Goal: Information Seeking & Learning: Learn about a topic

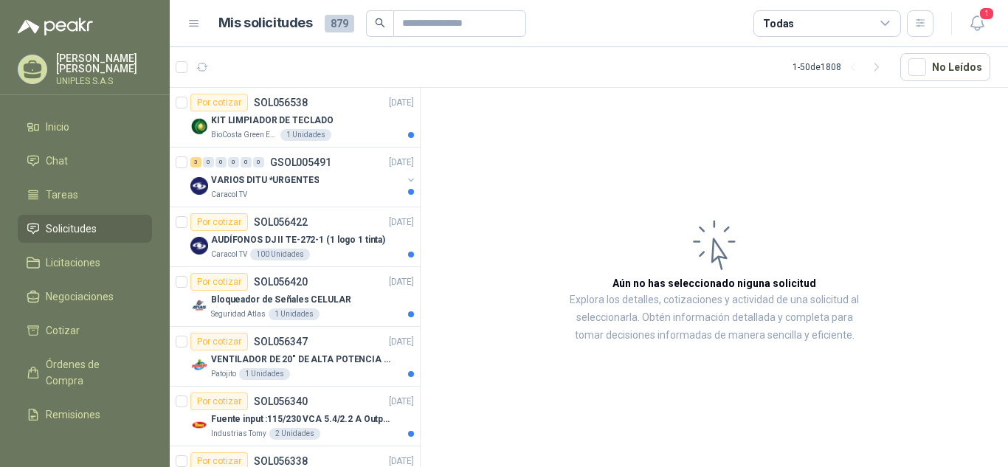
click at [887, 24] on icon at bounding box center [885, 23] width 13 height 13
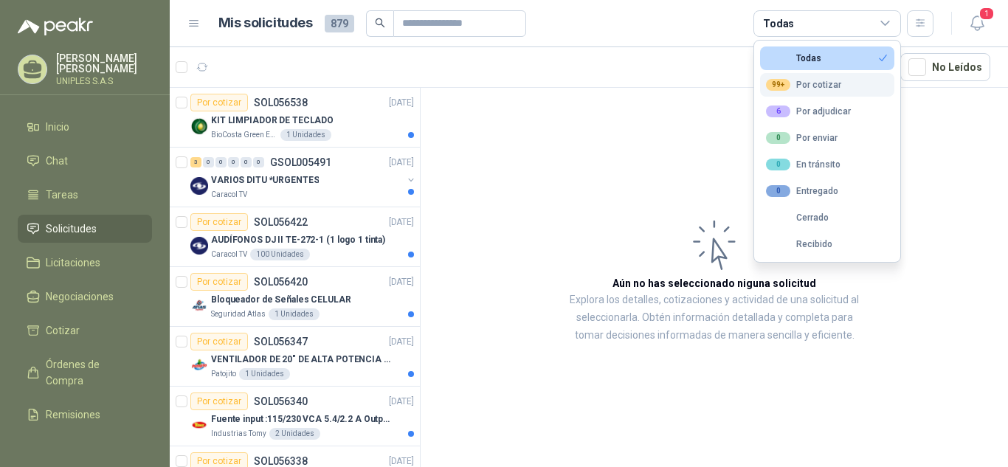
click at [811, 82] on div "99+ Por cotizar" at bounding box center [803, 85] width 75 height 12
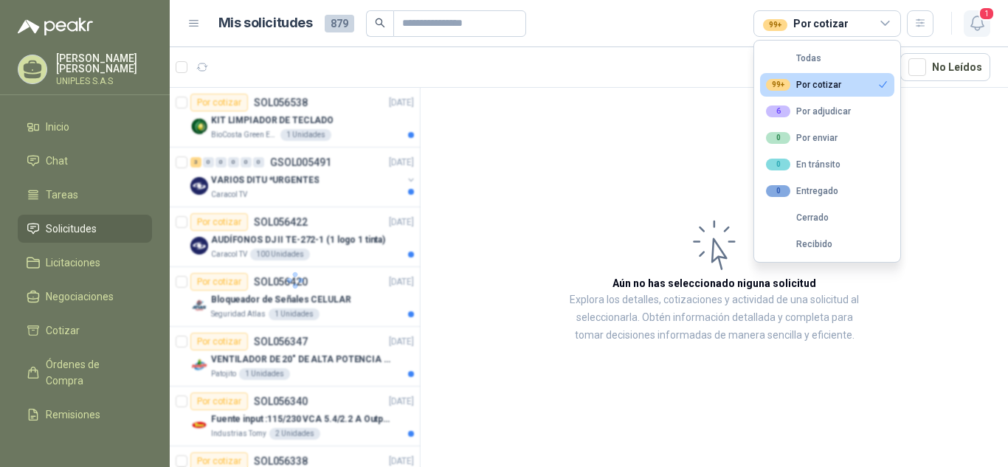
click at [974, 24] on icon "button" at bounding box center [977, 23] width 18 height 18
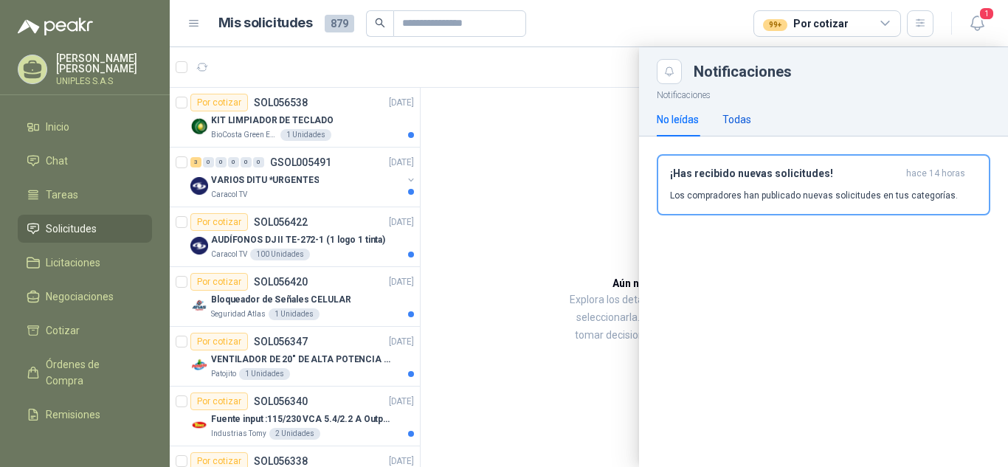
click at [735, 114] on div "Todas" at bounding box center [736, 119] width 29 height 16
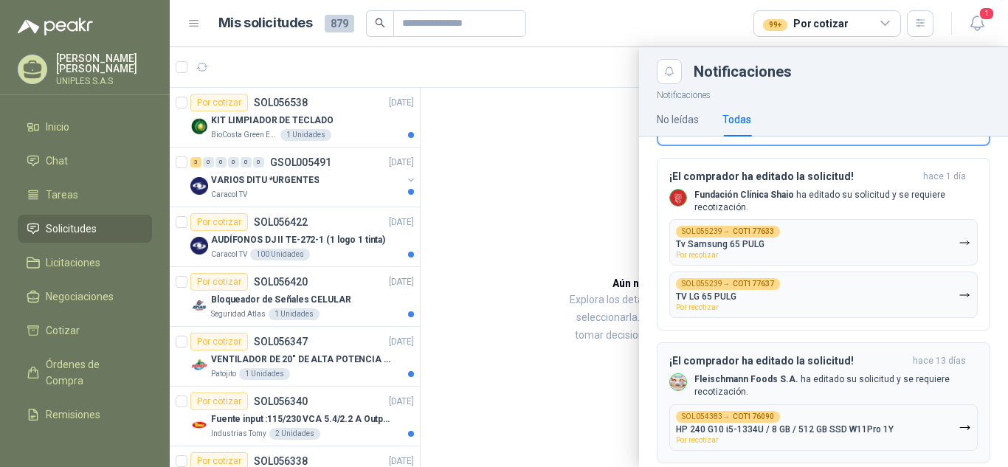
scroll to position [100, 0]
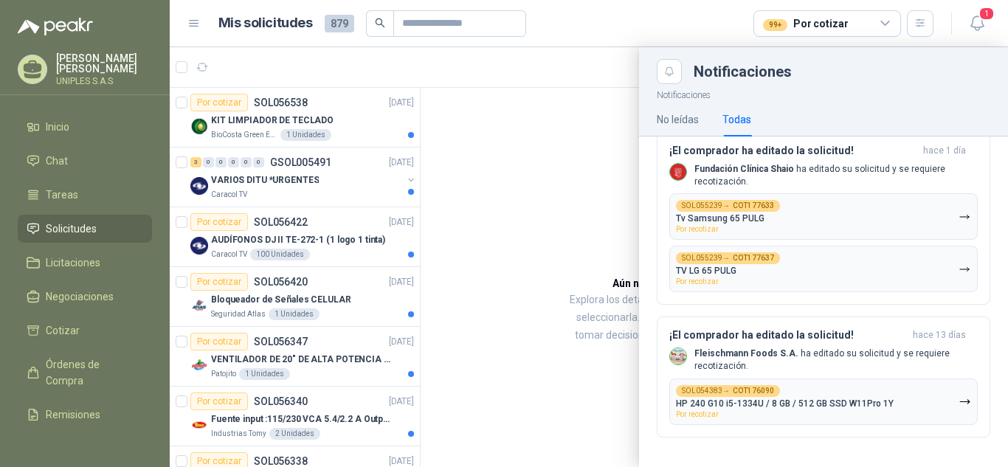
click at [600, 195] on div at bounding box center [589, 257] width 838 height 420
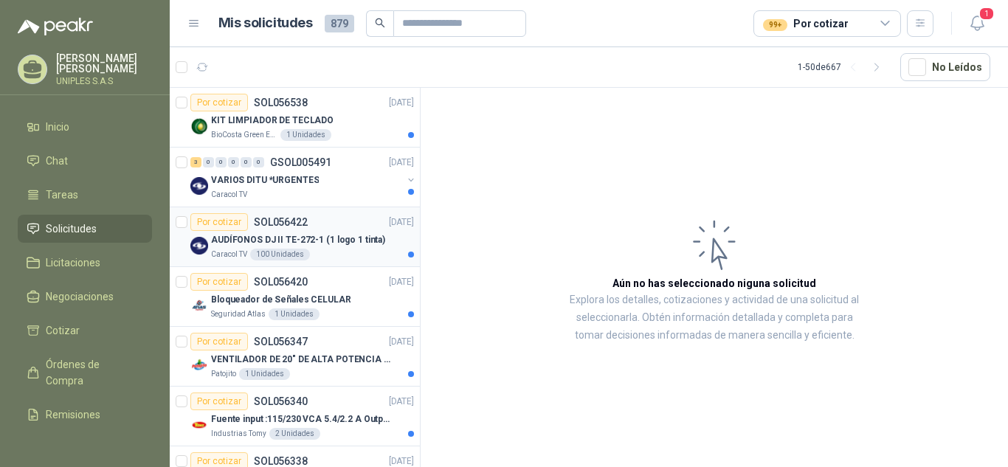
click at [285, 220] on p "SOL056422" at bounding box center [281, 222] width 54 height 10
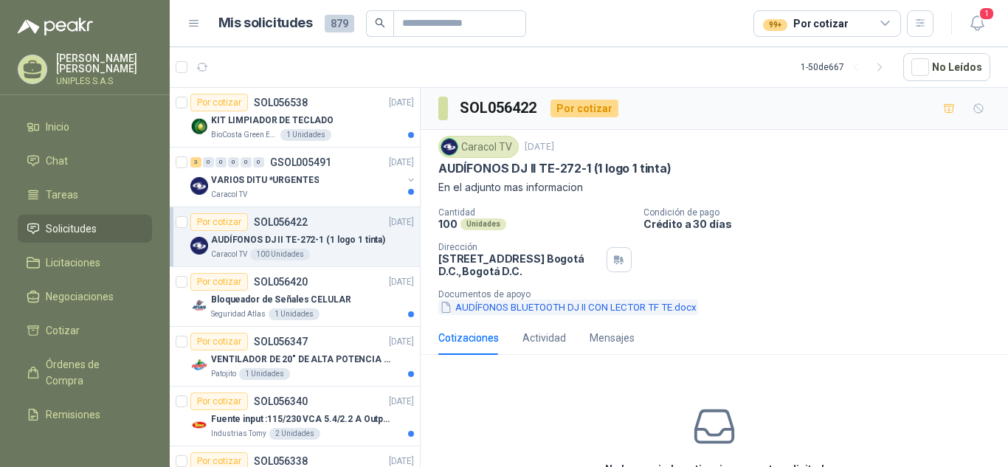
click at [623, 306] on button "AUDÍFONOS BLUETOOTH DJ II CON LECTOR TF TE.docx" at bounding box center [568, 306] width 260 height 15
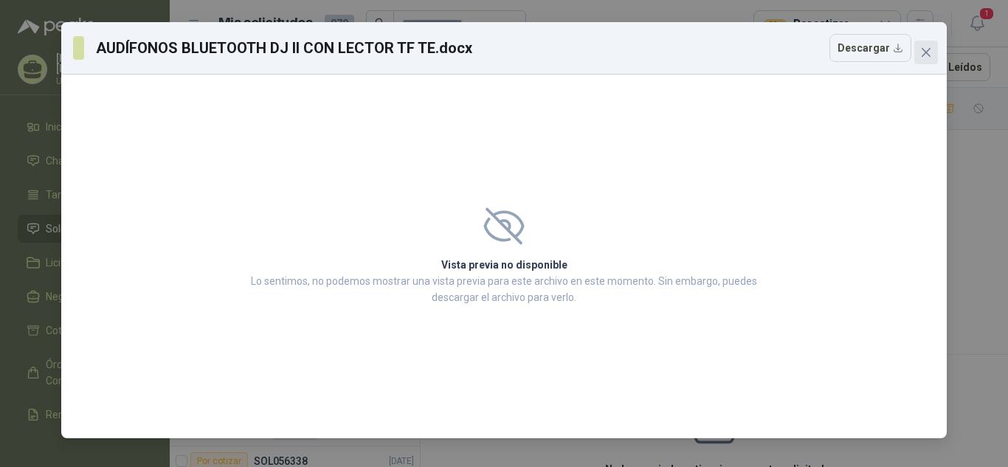
click at [926, 55] on icon "close" at bounding box center [926, 52] width 12 height 12
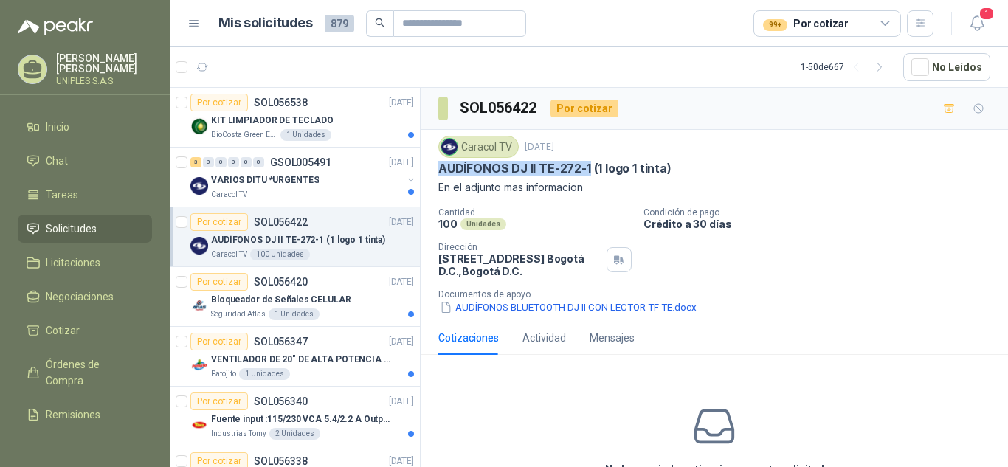
drag, startPoint x: 439, startPoint y: 173, endPoint x: 643, endPoint y: 184, distance: 204.6
click at [588, 176] on p "AUDÍFONOS DJ II TE-272-1 (1 logo 1 tinta)" at bounding box center [554, 168] width 233 height 15
click at [894, 205] on div "Caracol TV 17 sept, 2025 AUDÍFONOS DJ II TE-272-1 (1 logo 1 tinta) En el adjunt…" at bounding box center [714, 225] width 552 height 179
click at [567, 425] on div "No has enviado cotizaciones a esta solicitud Cotizar" at bounding box center [713, 461] width 587 height 188
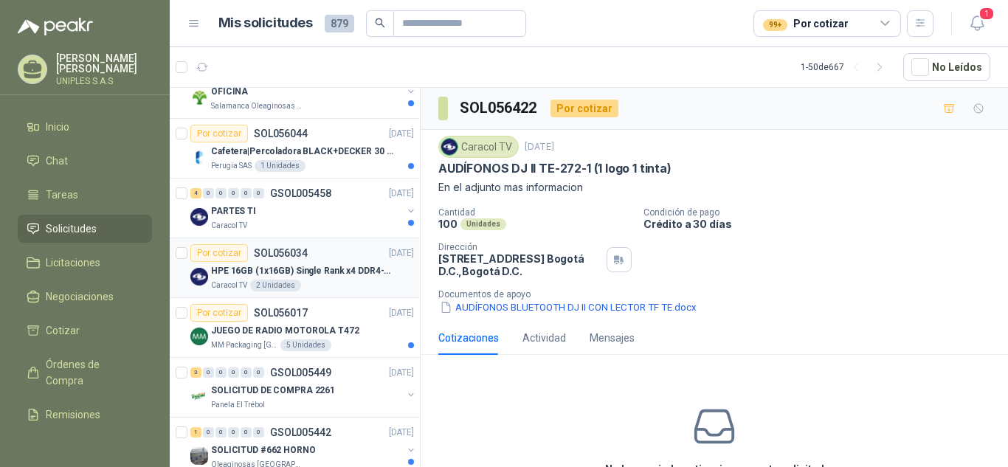
scroll to position [751, 0]
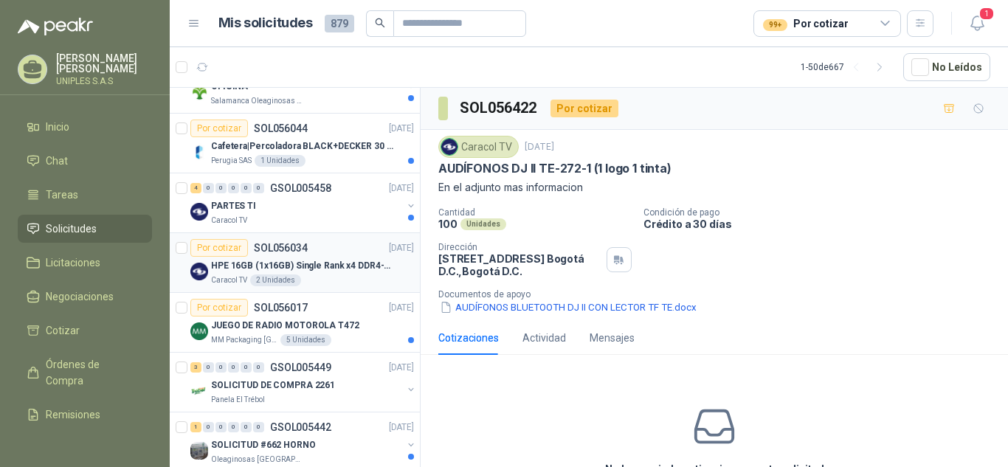
click at [284, 247] on p "SOL056034" at bounding box center [281, 248] width 54 height 10
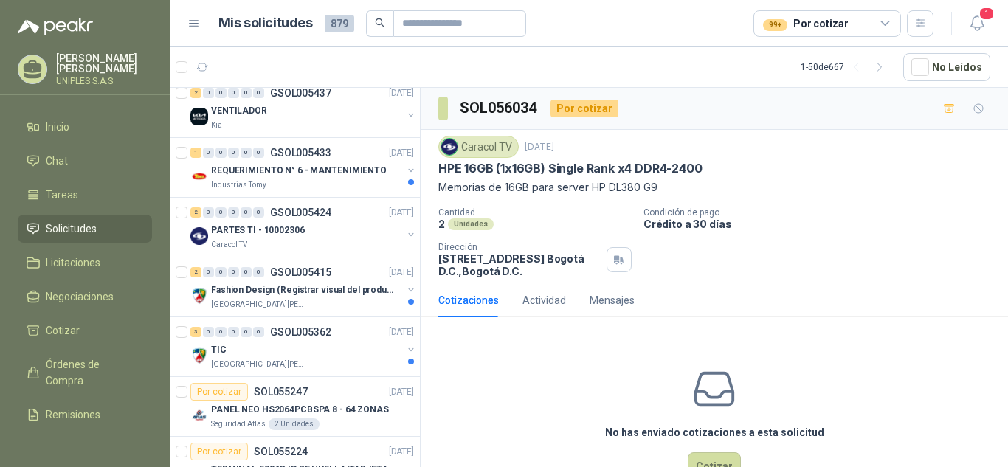
scroll to position [1270, 0]
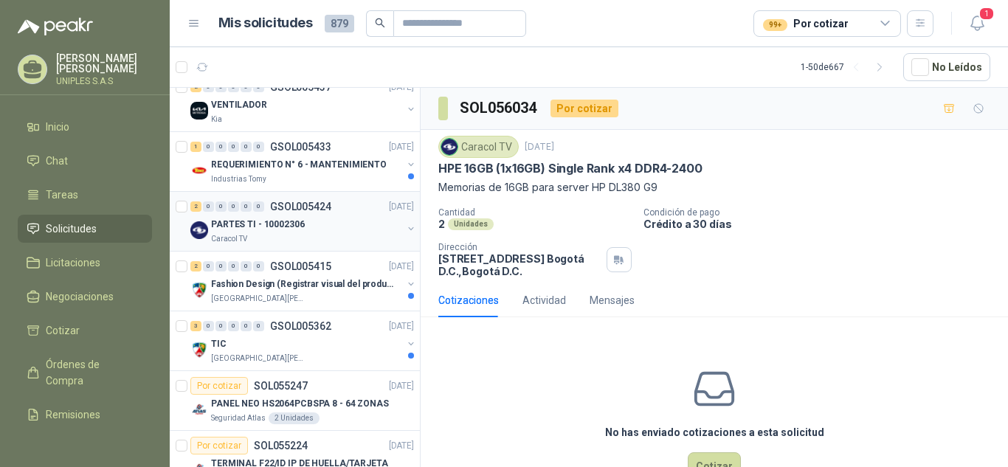
click at [313, 201] on p "GSOL005424" at bounding box center [300, 206] width 61 height 10
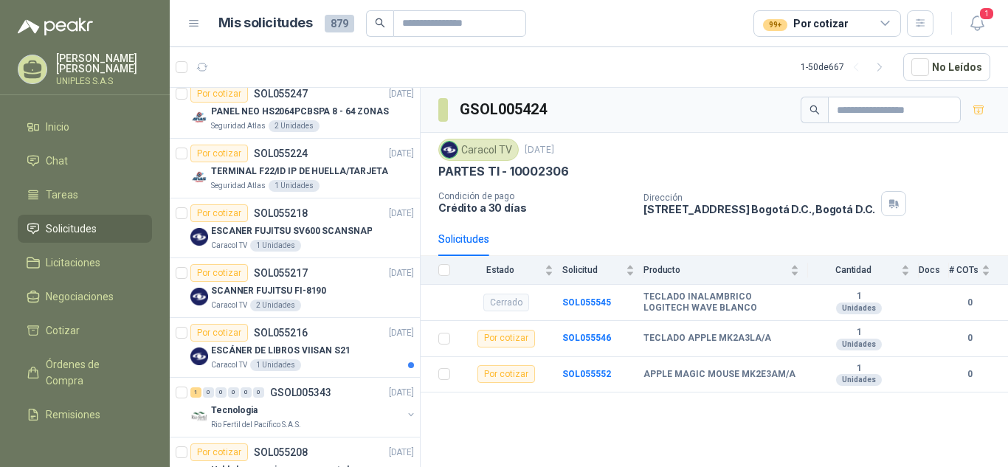
scroll to position [1568, 0]
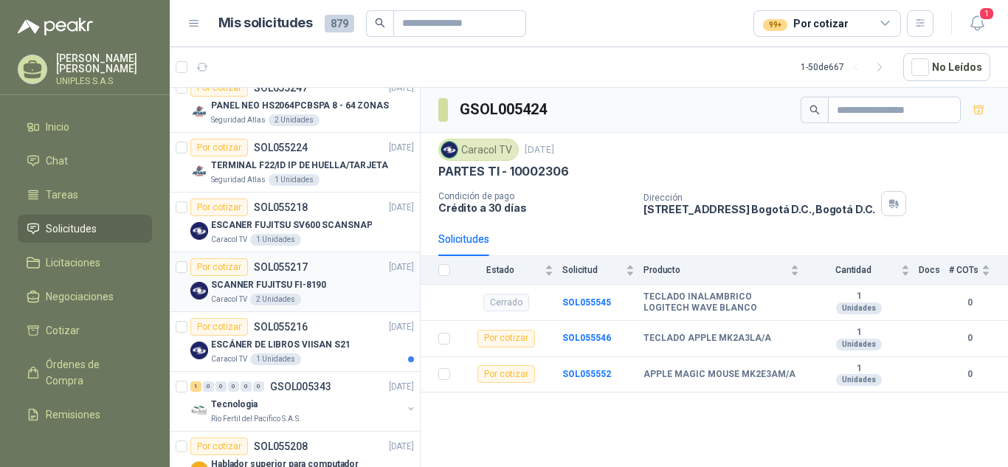
click at [269, 265] on p "SOL055217" at bounding box center [281, 267] width 54 height 10
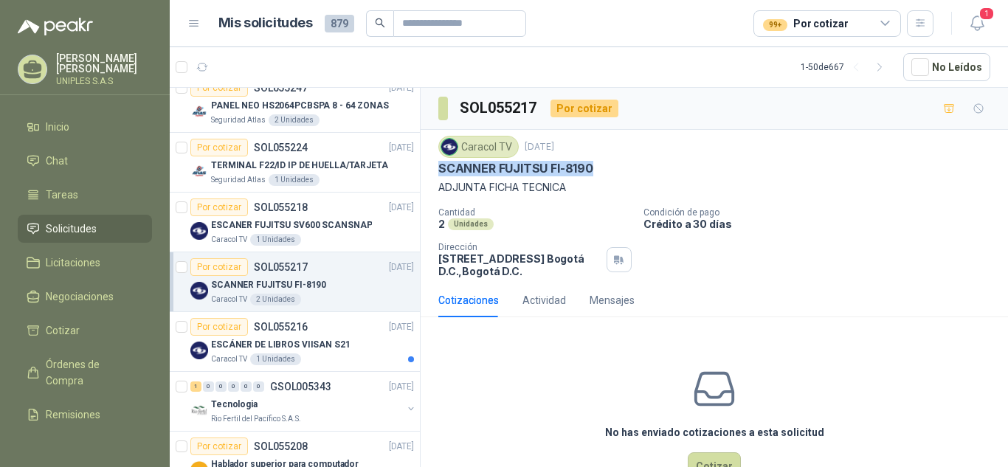
drag, startPoint x: 596, startPoint y: 170, endPoint x: 434, endPoint y: 170, distance: 161.5
click at [434, 170] on div "Caracol TV 8 sept, 2025 SCANNER FUJITSU FI-8190 ADJUNTA FICHA TECNICA Cantidad …" at bounding box center [713, 206] width 587 height 153
copy p "SCANNER FUJITSU FI-8190"
click at [278, 325] on p "SOL055216" at bounding box center [281, 327] width 54 height 10
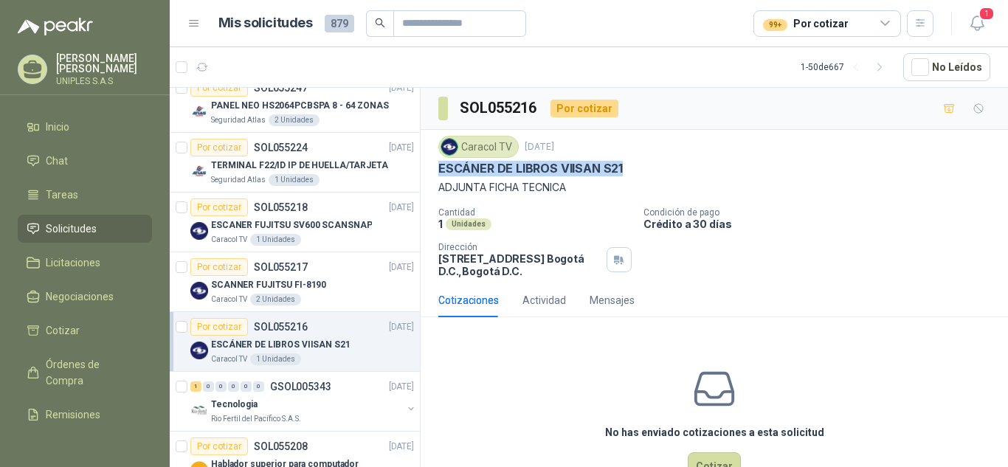
drag, startPoint x: 624, startPoint y: 167, endPoint x: 488, endPoint y: 188, distance: 138.0
click at [432, 175] on div "Caracol TV 8 sept, 2025 ESCÁNER DE LIBROS VIISAN S21 ADJUNTA FICHA TECNICA Cant…" at bounding box center [713, 206] width 587 height 153
copy p "ESCÁNER DE LIBROS VIISAN S21"
click at [269, 204] on p "SOL055218" at bounding box center [281, 207] width 54 height 10
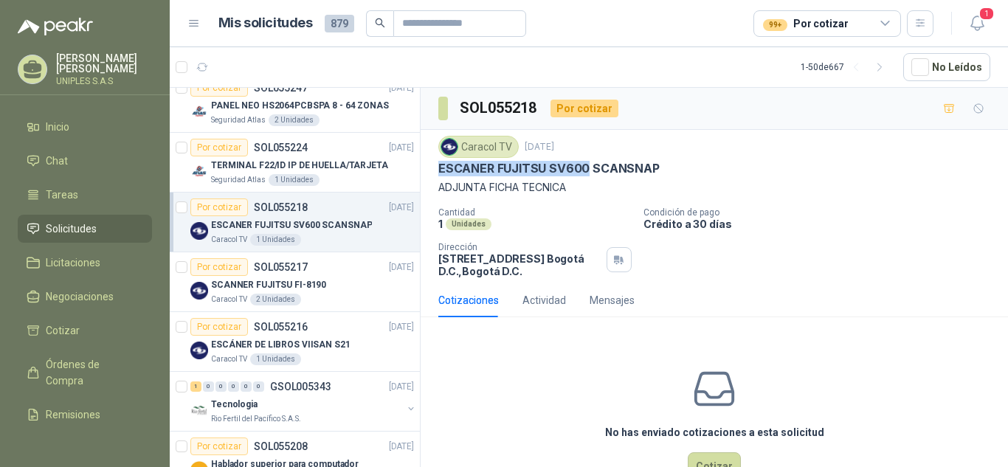
drag, startPoint x: 586, startPoint y: 172, endPoint x: 434, endPoint y: 171, distance: 151.2
click at [434, 171] on div "Caracol TV 8 sept, 2025 ESCANER FUJITSU SV600 SCANSNAP ADJUNTA FICHA TECNICA Ca…" at bounding box center [713, 206] width 587 height 153
copy p "ESCANER FUJITSU SV600"
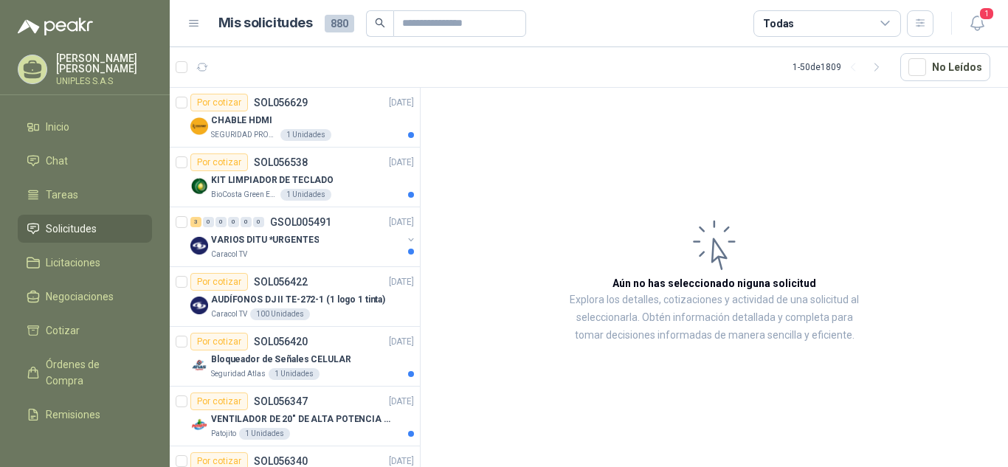
click at [889, 18] on icon at bounding box center [885, 23] width 13 height 13
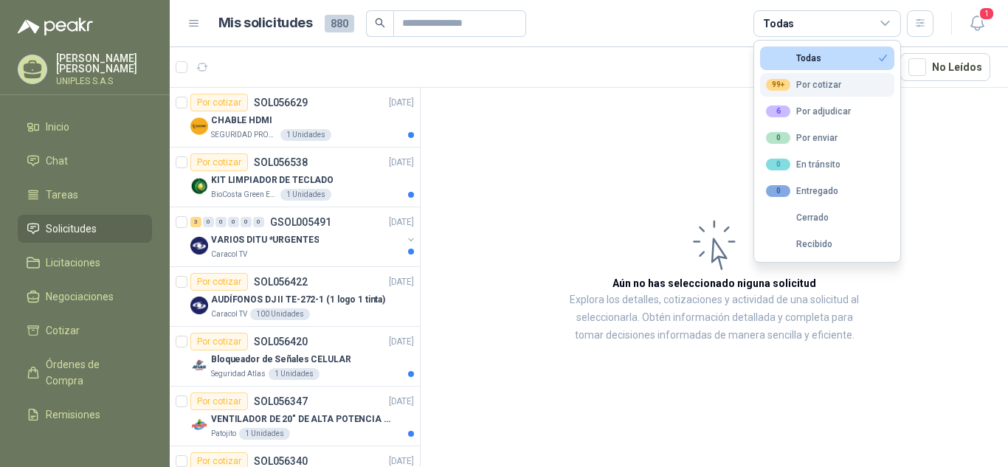
click at [821, 91] on button "99+ Por cotizar" at bounding box center [827, 85] width 134 height 24
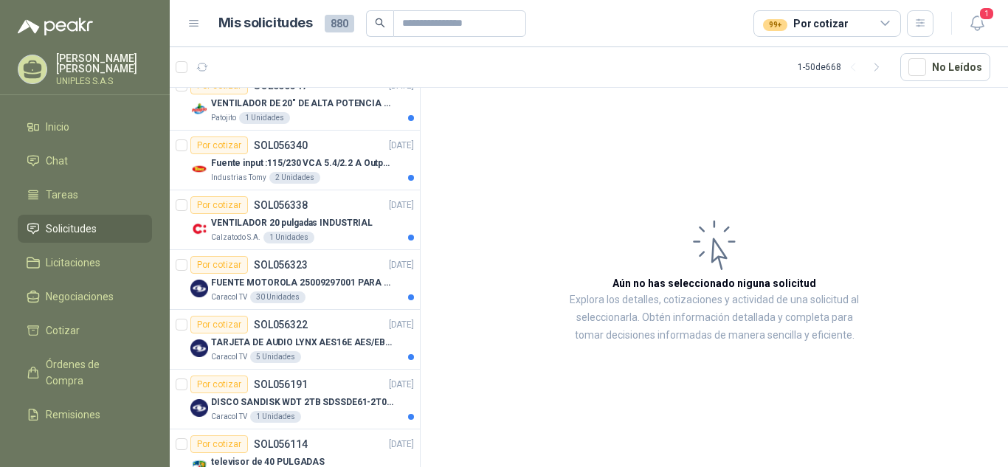
scroll to position [322, 0]
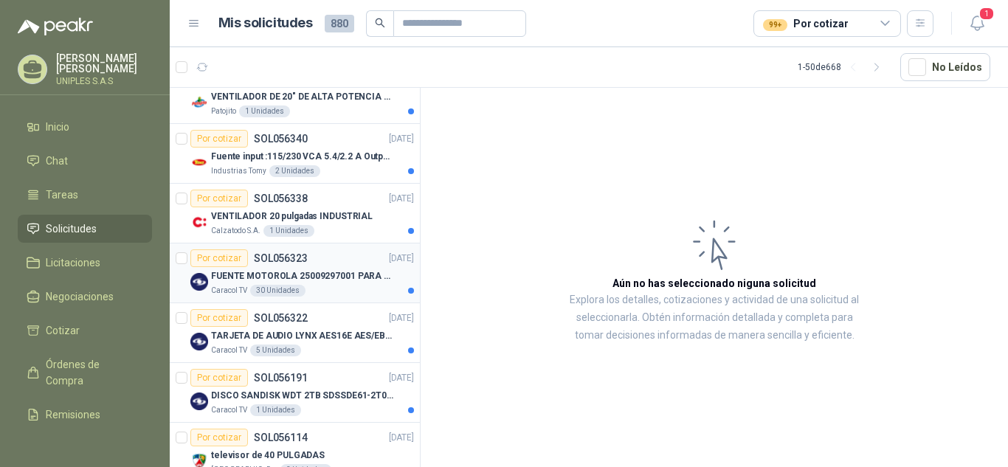
click at [262, 254] on p "SOL056323" at bounding box center [281, 258] width 54 height 10
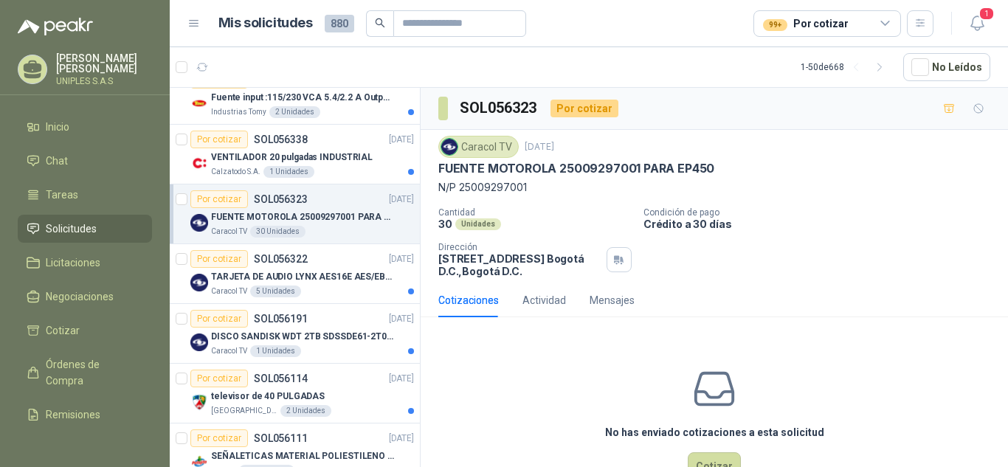
scroll to position [388, 0]
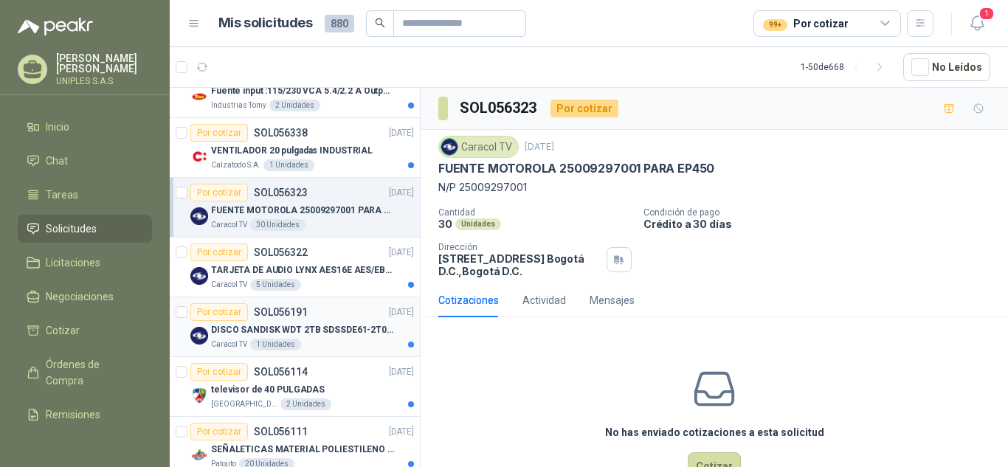
click at [284, 316] on p "SOL056191" at bounding box center [281, 312] width 54 height 10
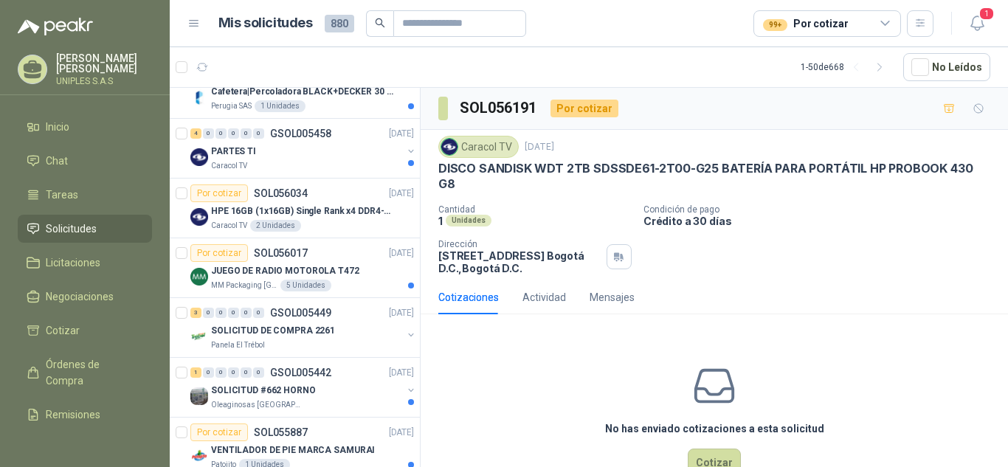
scroll to position [870, 0]
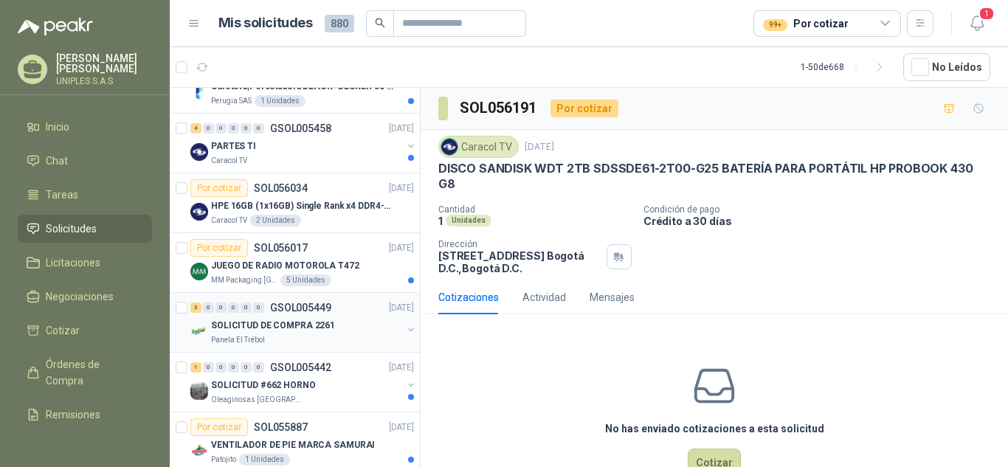
click at [300, 305] on p "GSOL005449" at bounding box center [300, 307] width 61 height 10
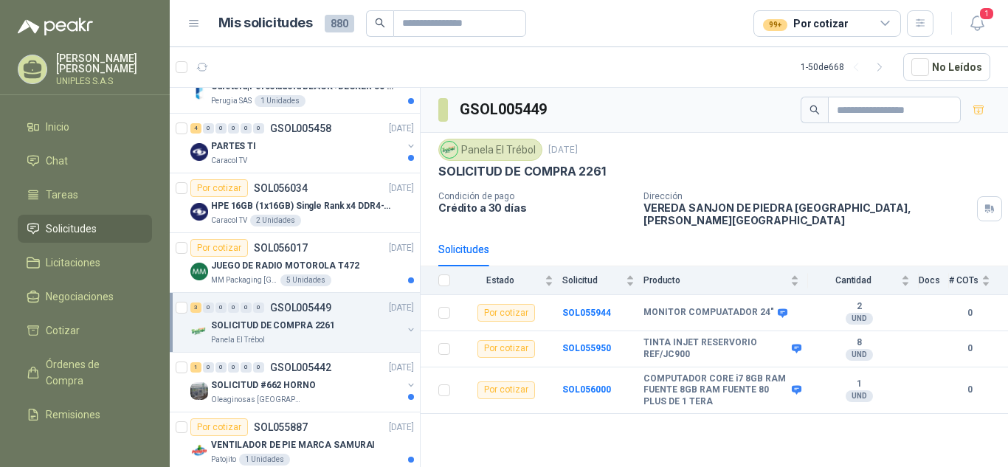
click at [752, 437] on div "GSOL005449 Panela El Trébol [DATE] SOLICITUD DE COMPRA 2261 Condición de pago C…" at bounding box center [713, 280] width 587 height 384
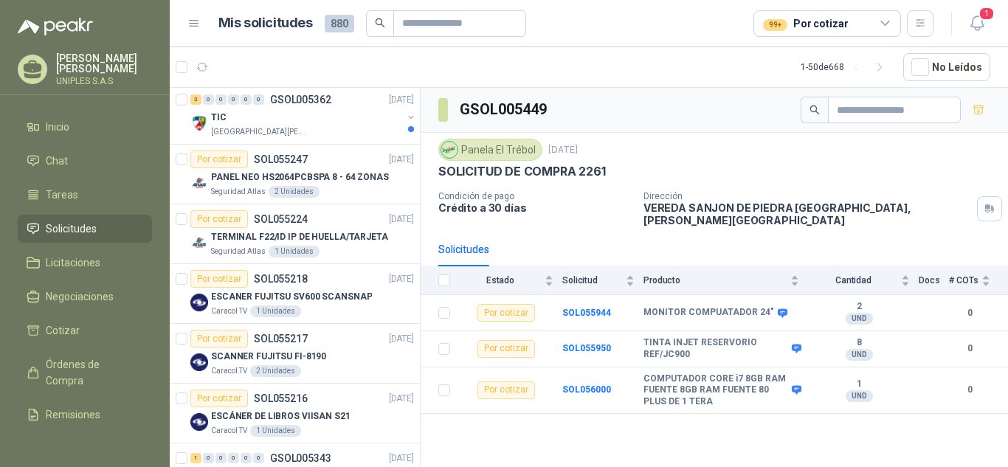
scroll to position [1562, 0]
